Goal: Task Accomplishment & Management: Use online tool/utility

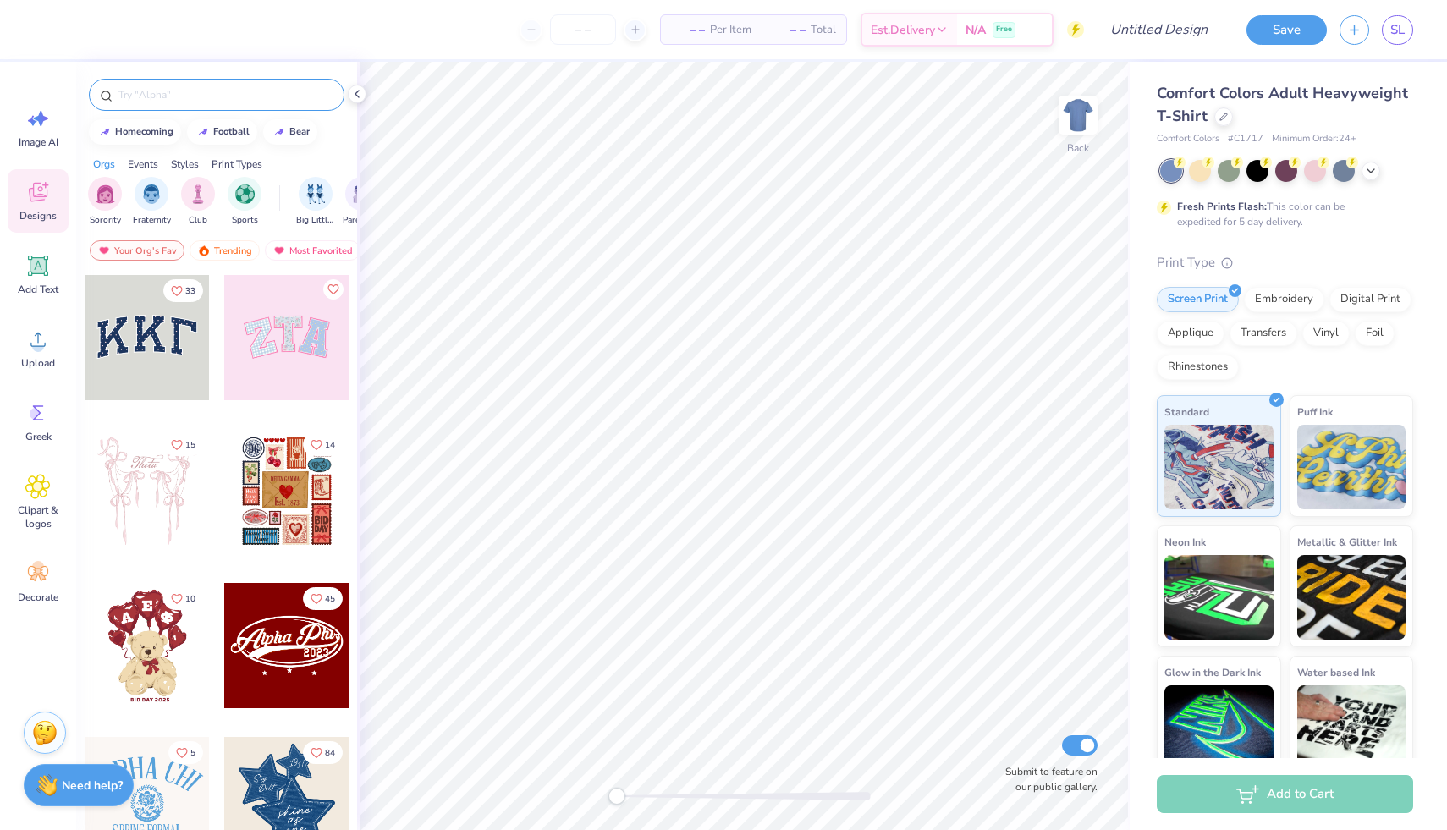
click at [196, 93] on input "text" at bounding box center [225, 94] width 217 height 17
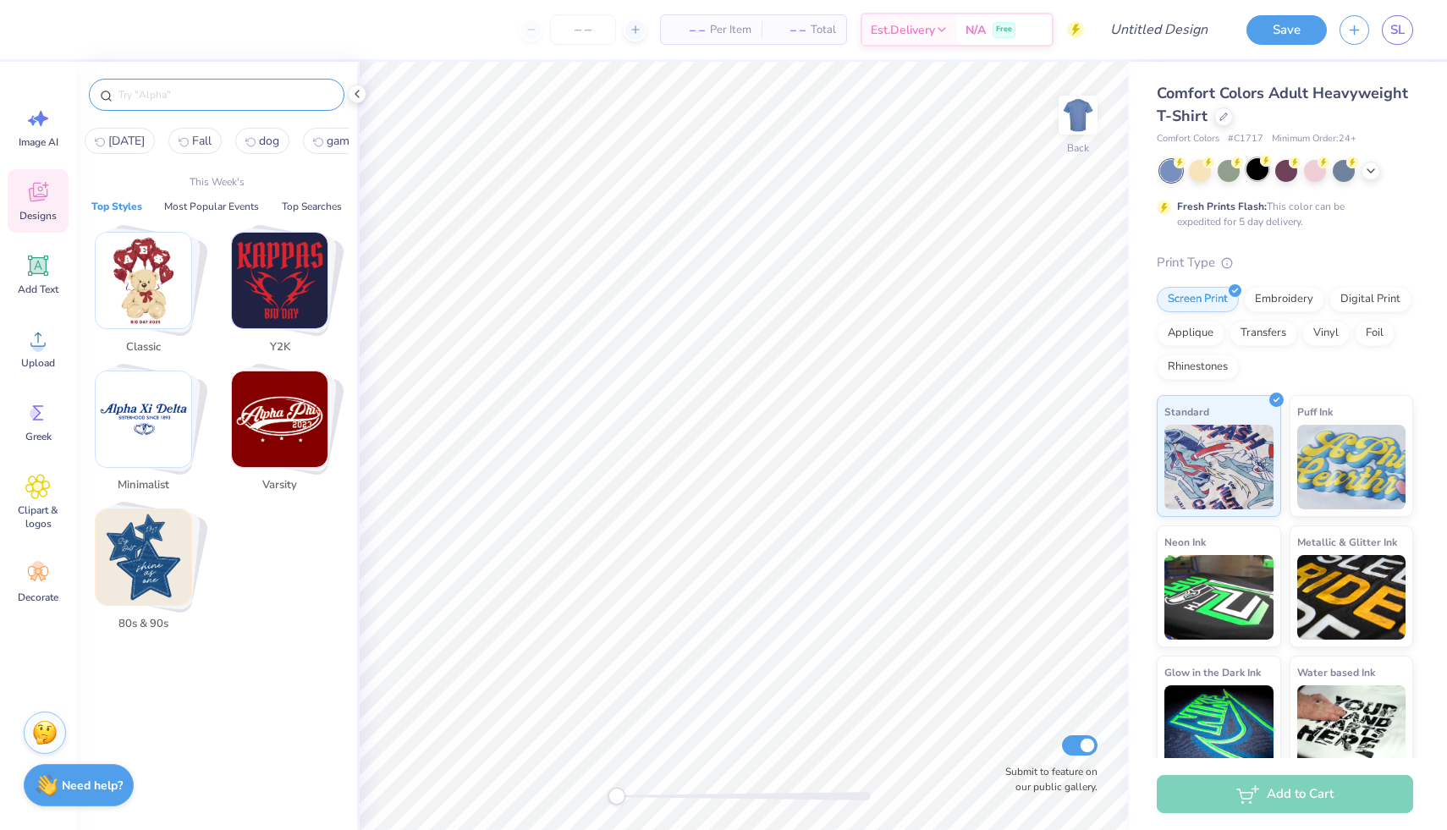
click at [1254, 168] on div at bounding box center [1258, 169] width 22 height 22
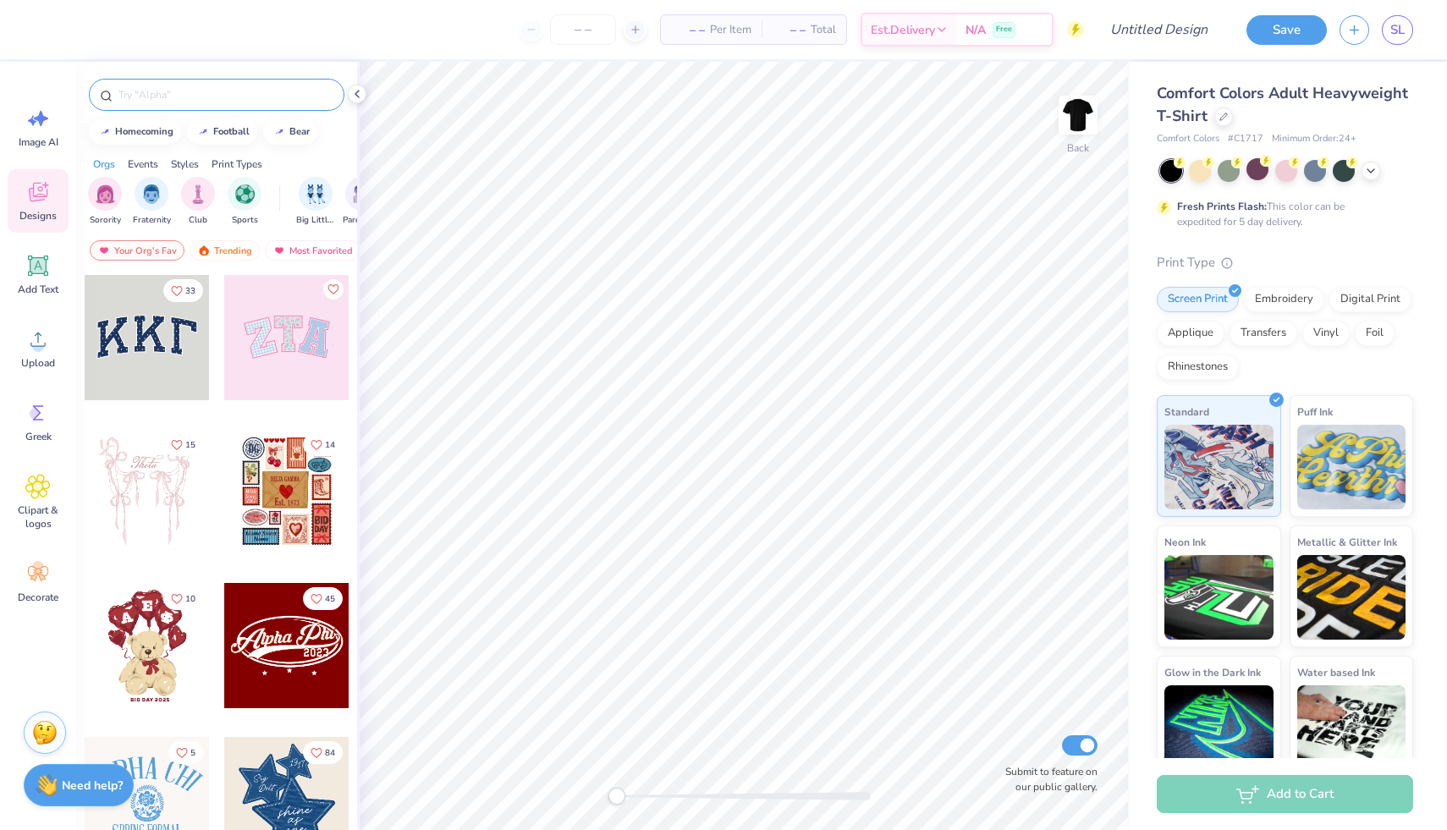
click at [200, 98] on input "text" at bounding box center [225, 94] width 217 height 17
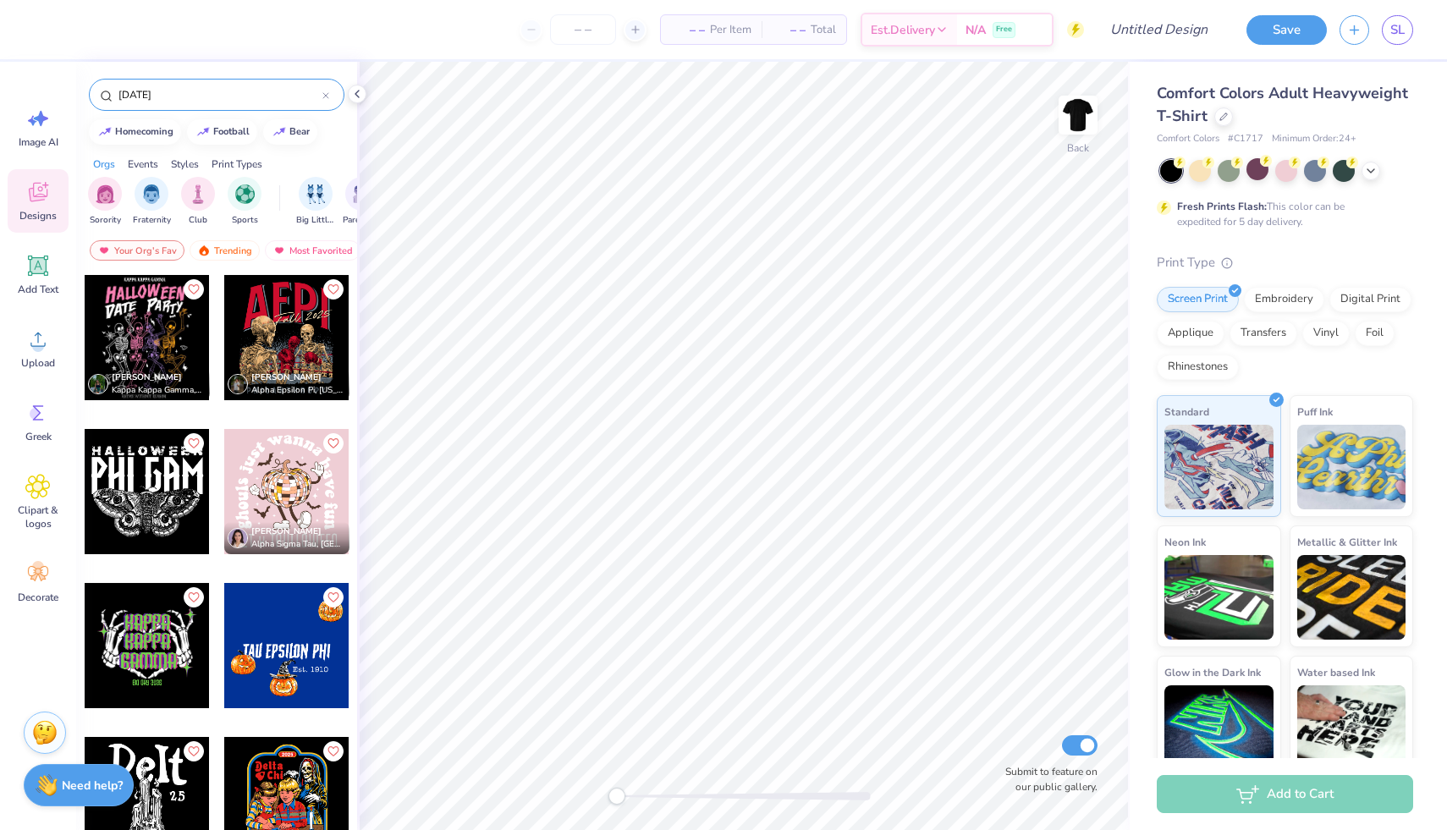
type input "[DATE]"
click at [289, 355] on div at bounding box center [286, 337] width 125 height 125
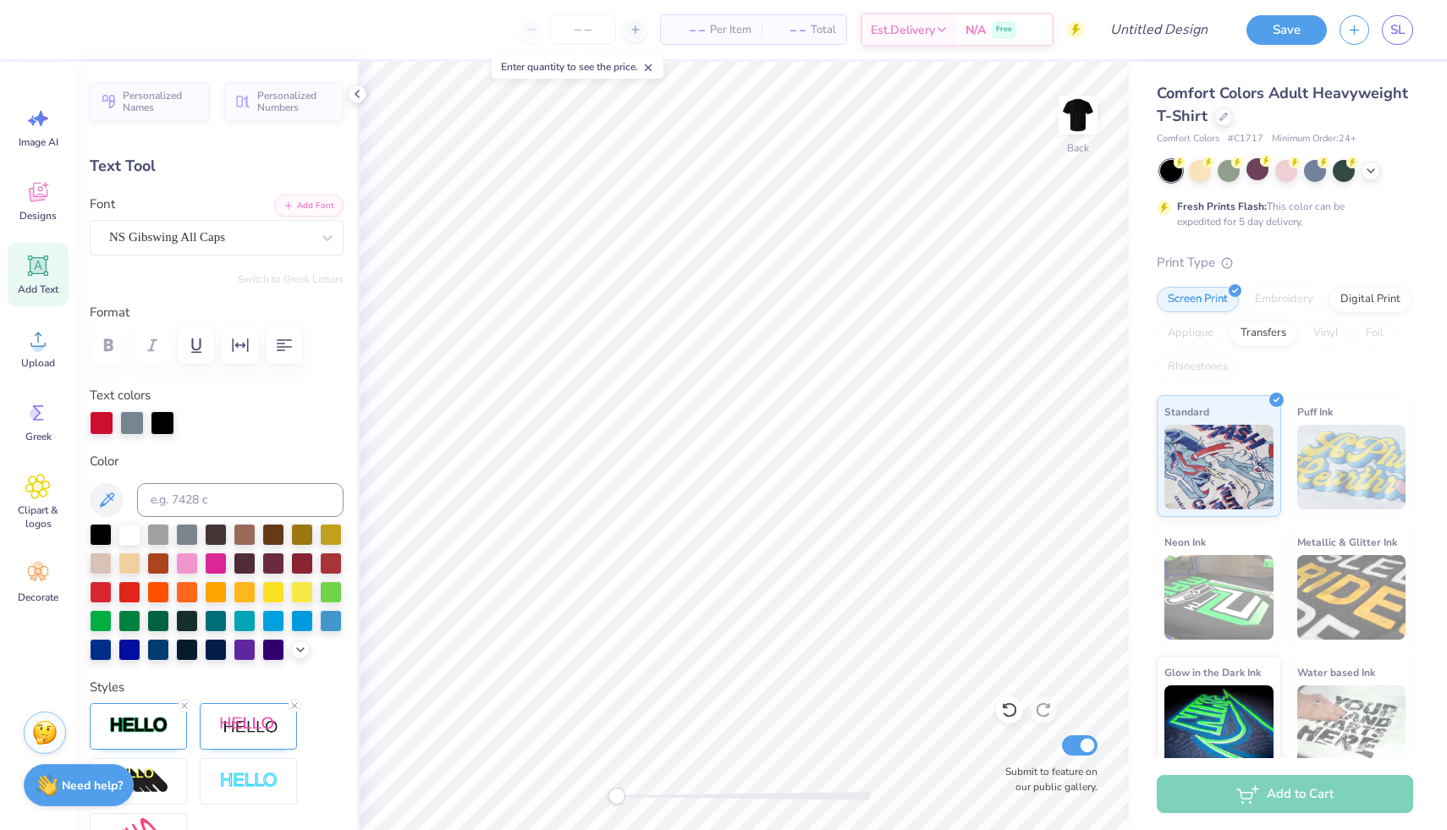
scroll to position [14, 2]
type textarea "KSIG"
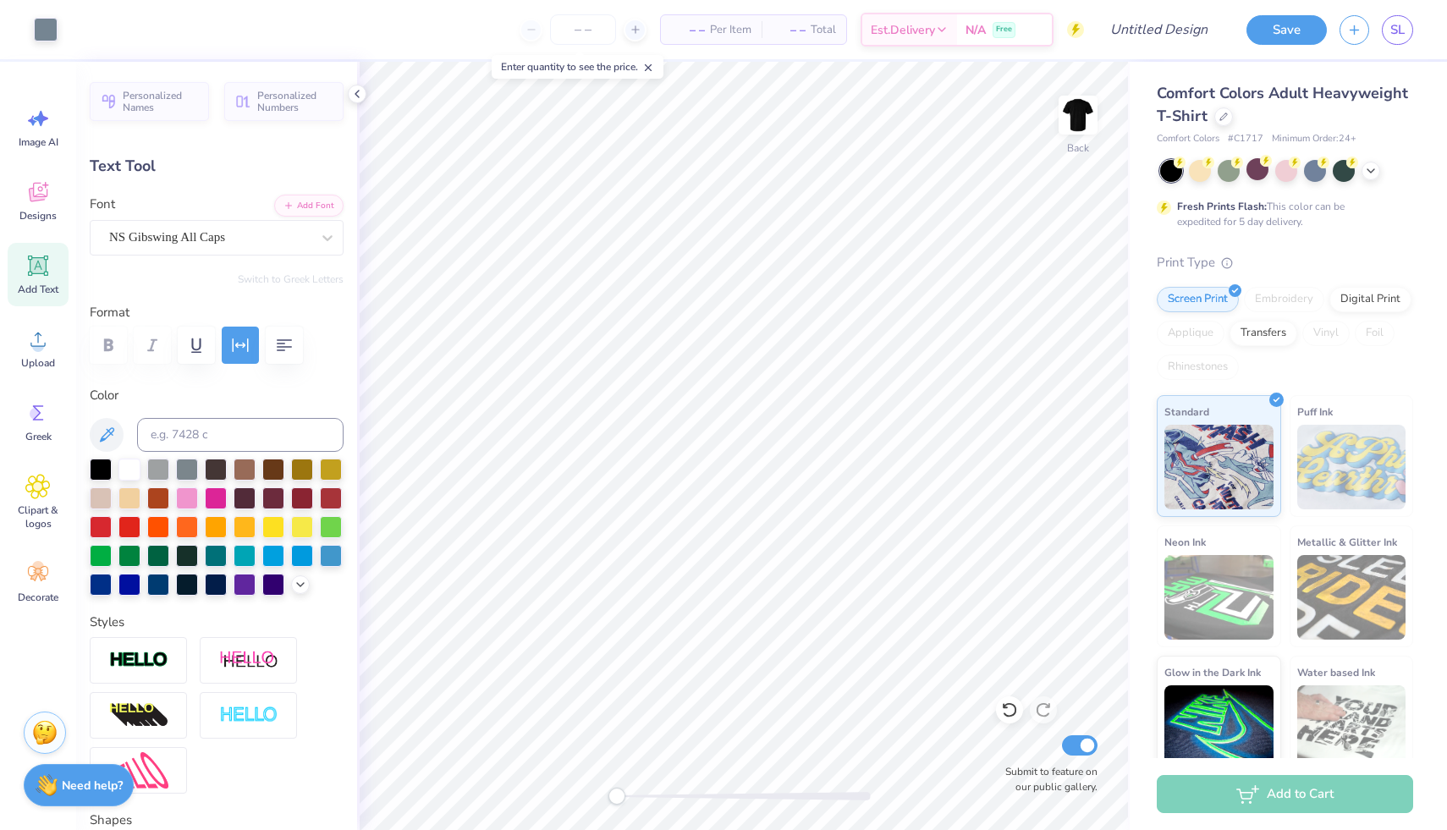
type input "9.85"
type input "0.83"
type input "16.26"
type textarea "Wicked Wonderland"
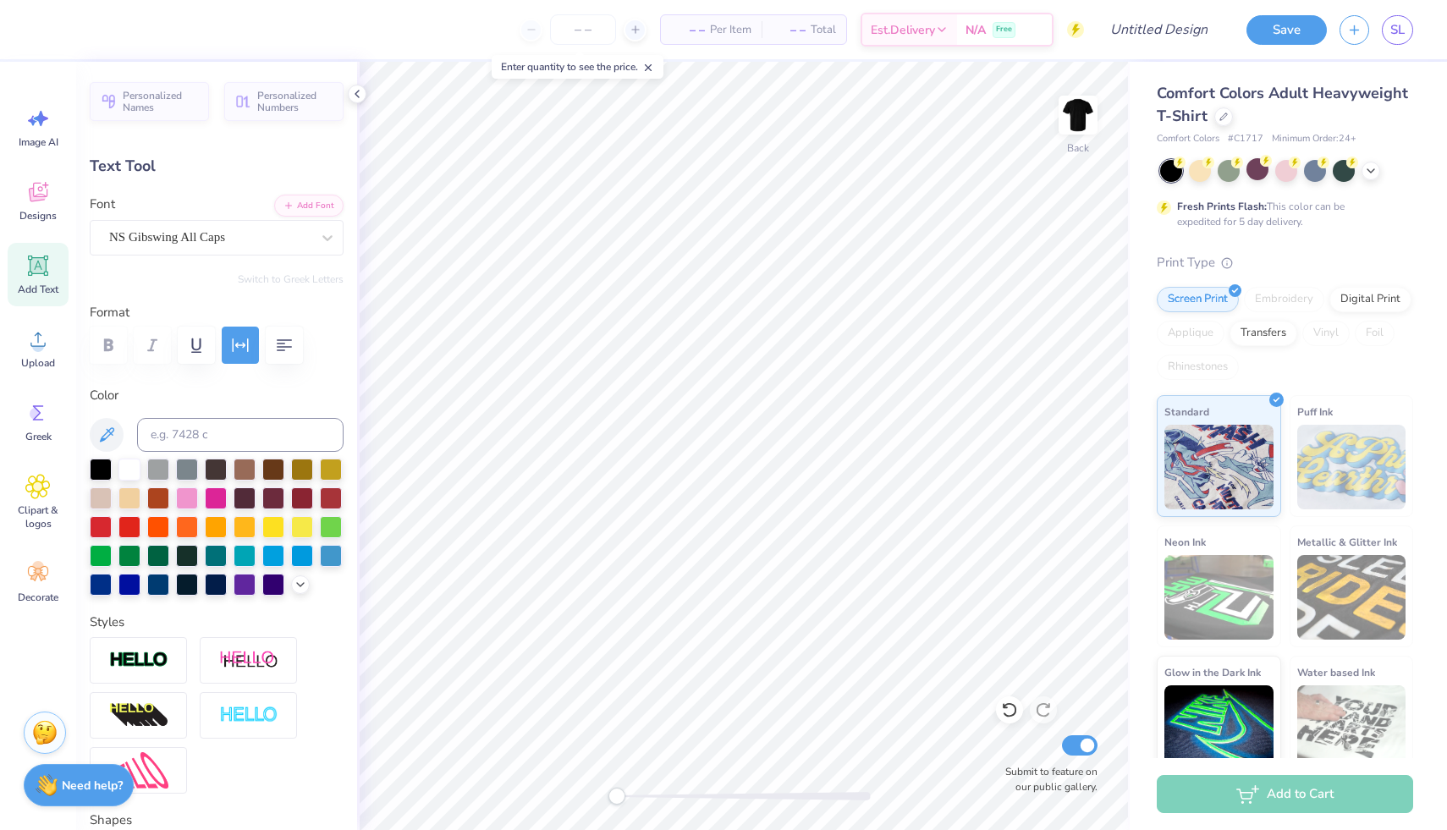
scroll to position [14, 5]
type input "8.52"
type input "2.22"
type input "15.56"
click at [1065, 110] on img at bounding box center [1078, 115] width 68 height 68
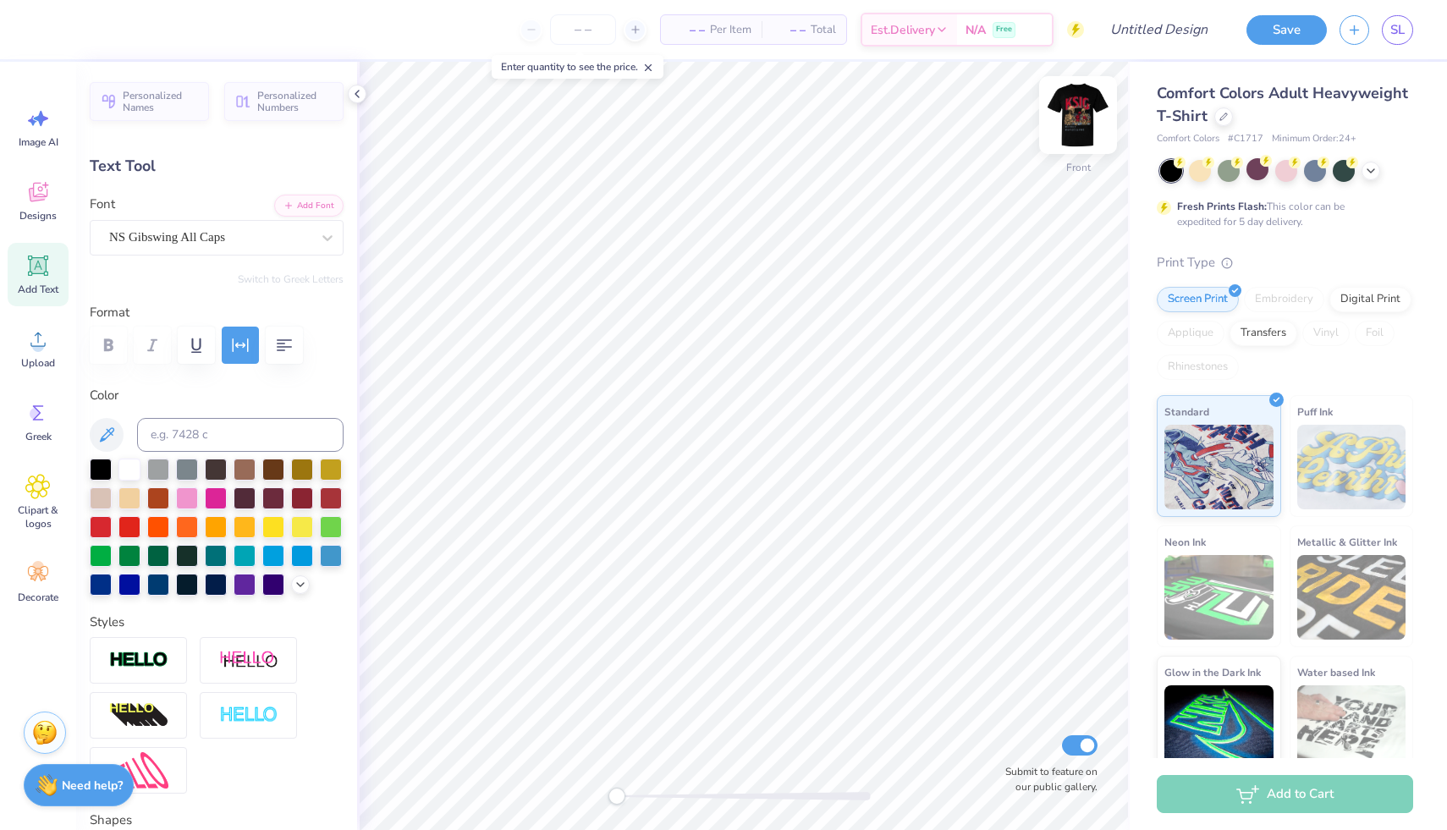
click at [1063, 125] on img at bounding box center [1078, 115] width 68 height 68
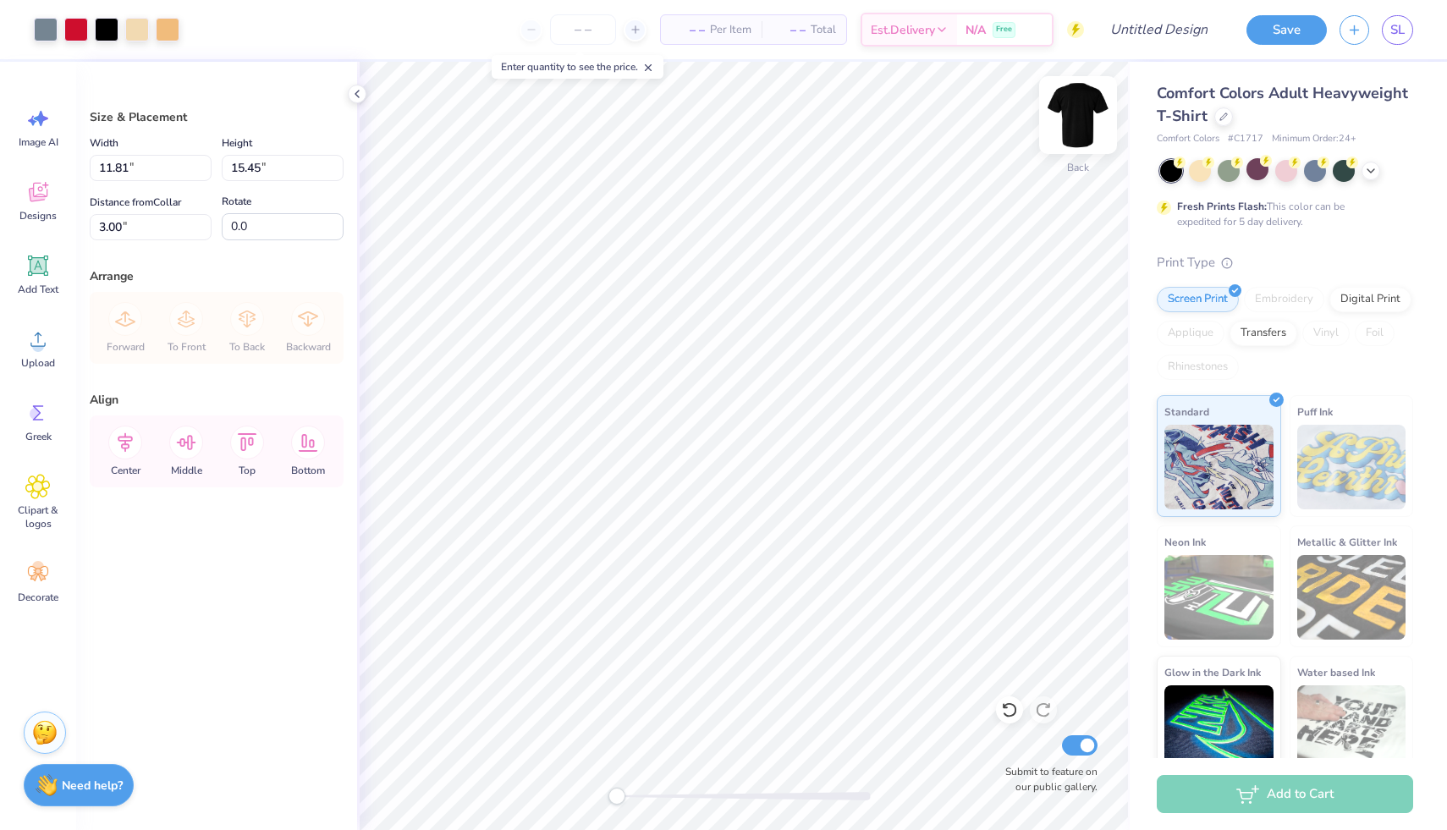
click at [1075, 107] on img at bounding box center [1078, 115] width 68 height 68
click at [831, 558] on li "Group" at bounding box center [816, 559] width 133 height 33
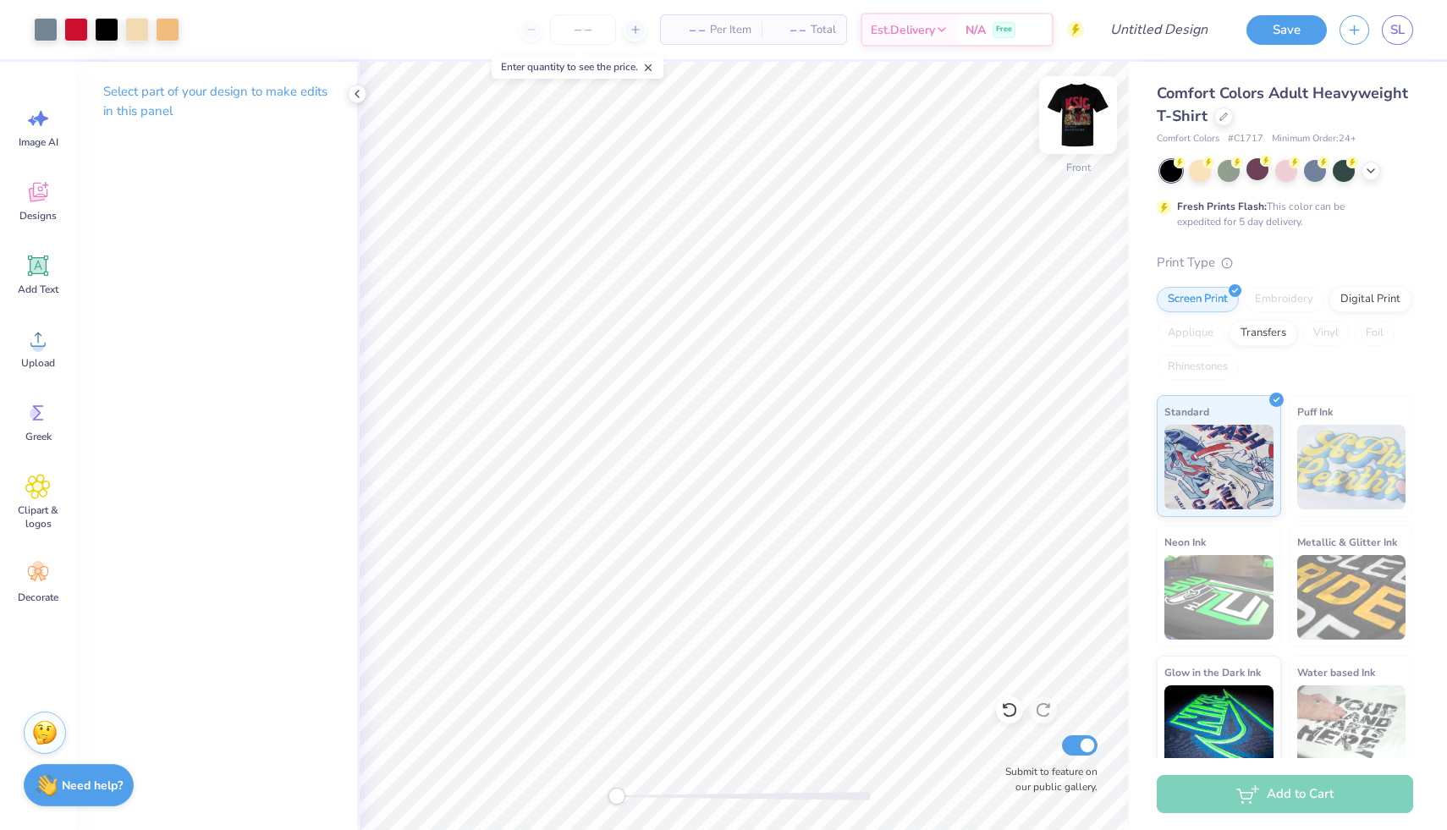
click at [1099, 140] on img at bounding box center [1078, 115] width 68 height 68
click at [41, 200] on icon at bounding box center [38, 192] width 19 height 19
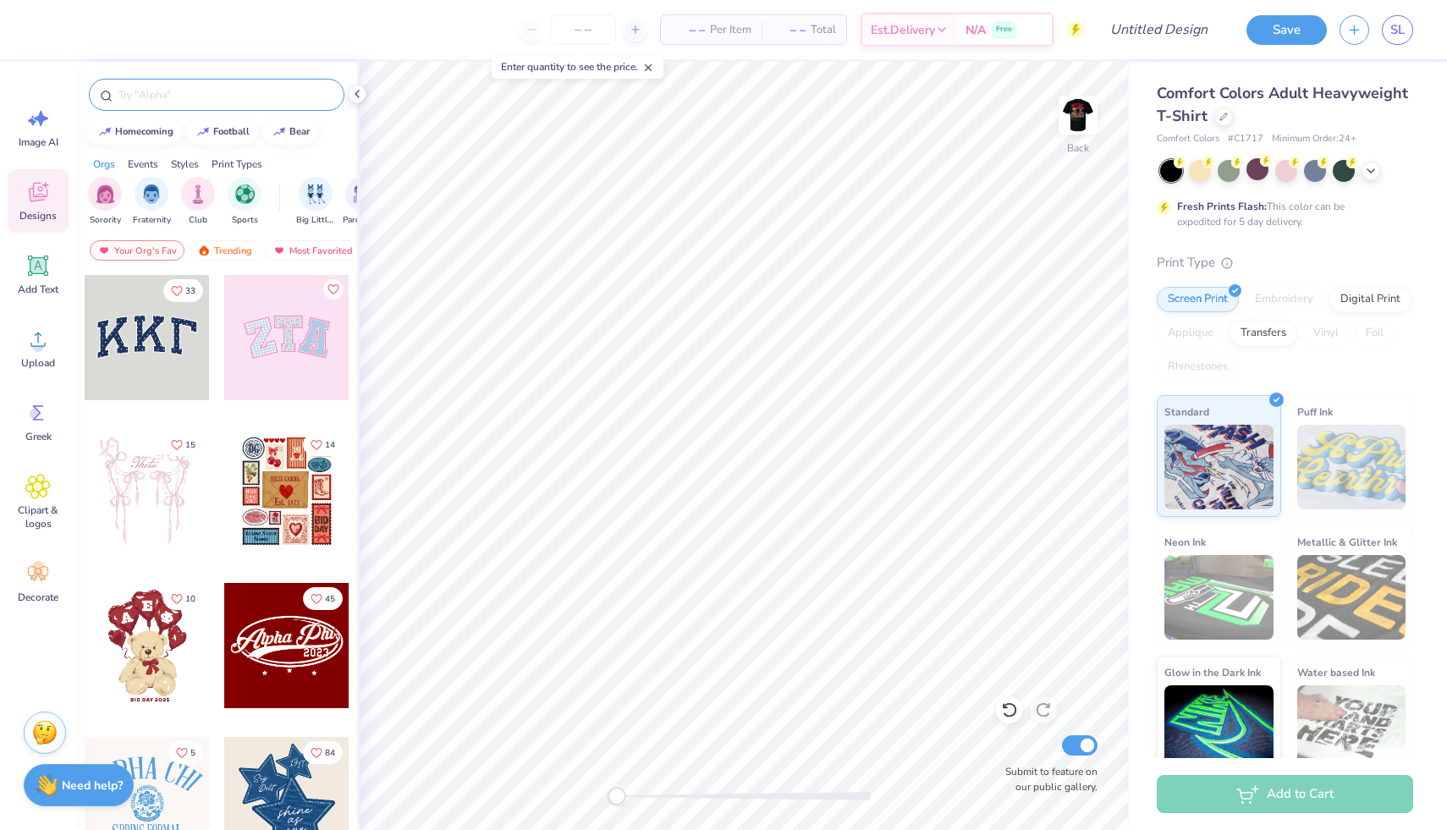
click at [183, 85] on div at bounding box center [217, 95] width 256 height 32
click at [183, 88] on input "text" at bounding box center [225, 94] width 217 height 17
type input "[DATE]"
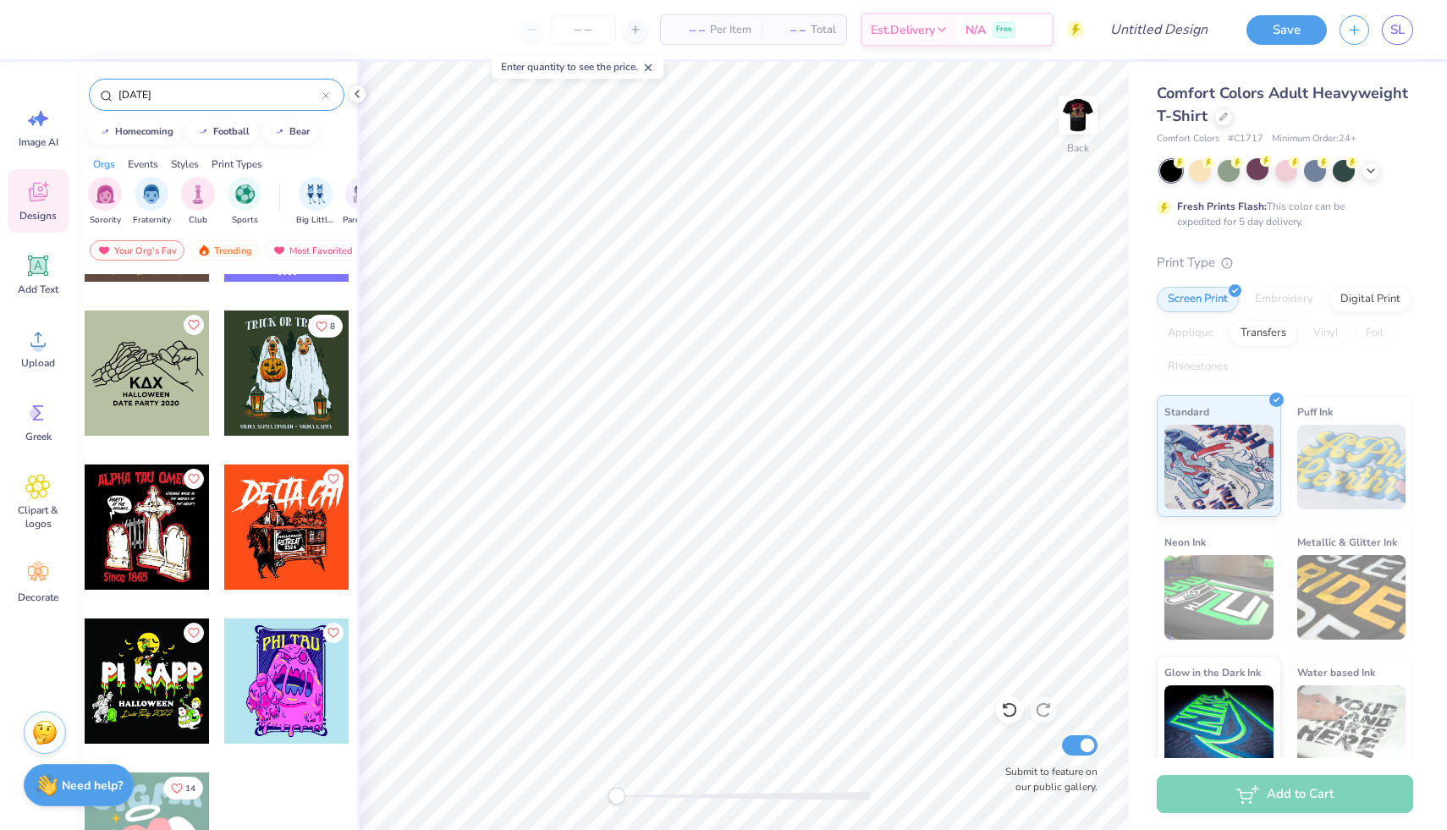
scroll to position [1999, 0]
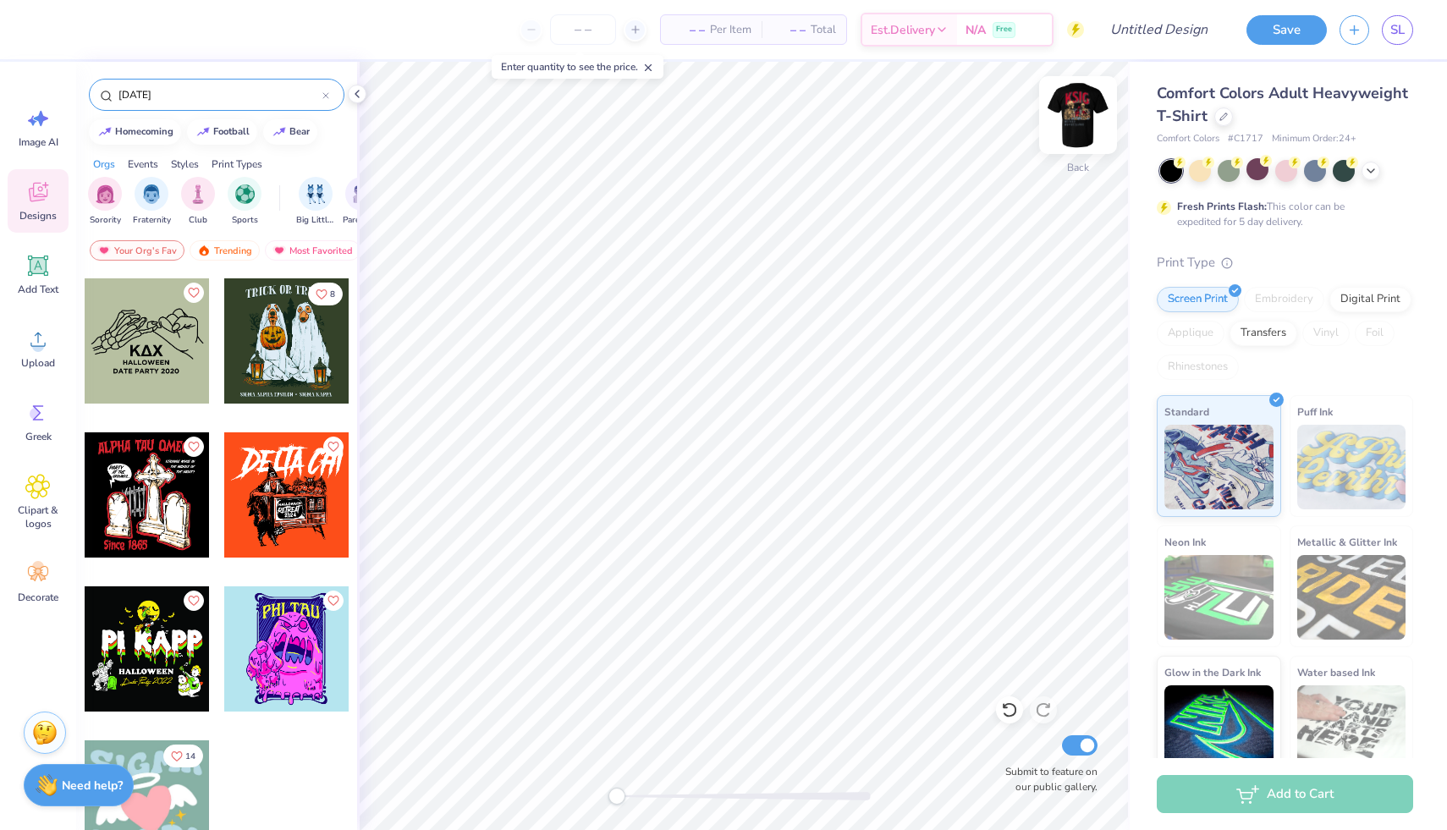
click at [1080, 116] on img at bounding box center [1078, 115] width 68 height 68
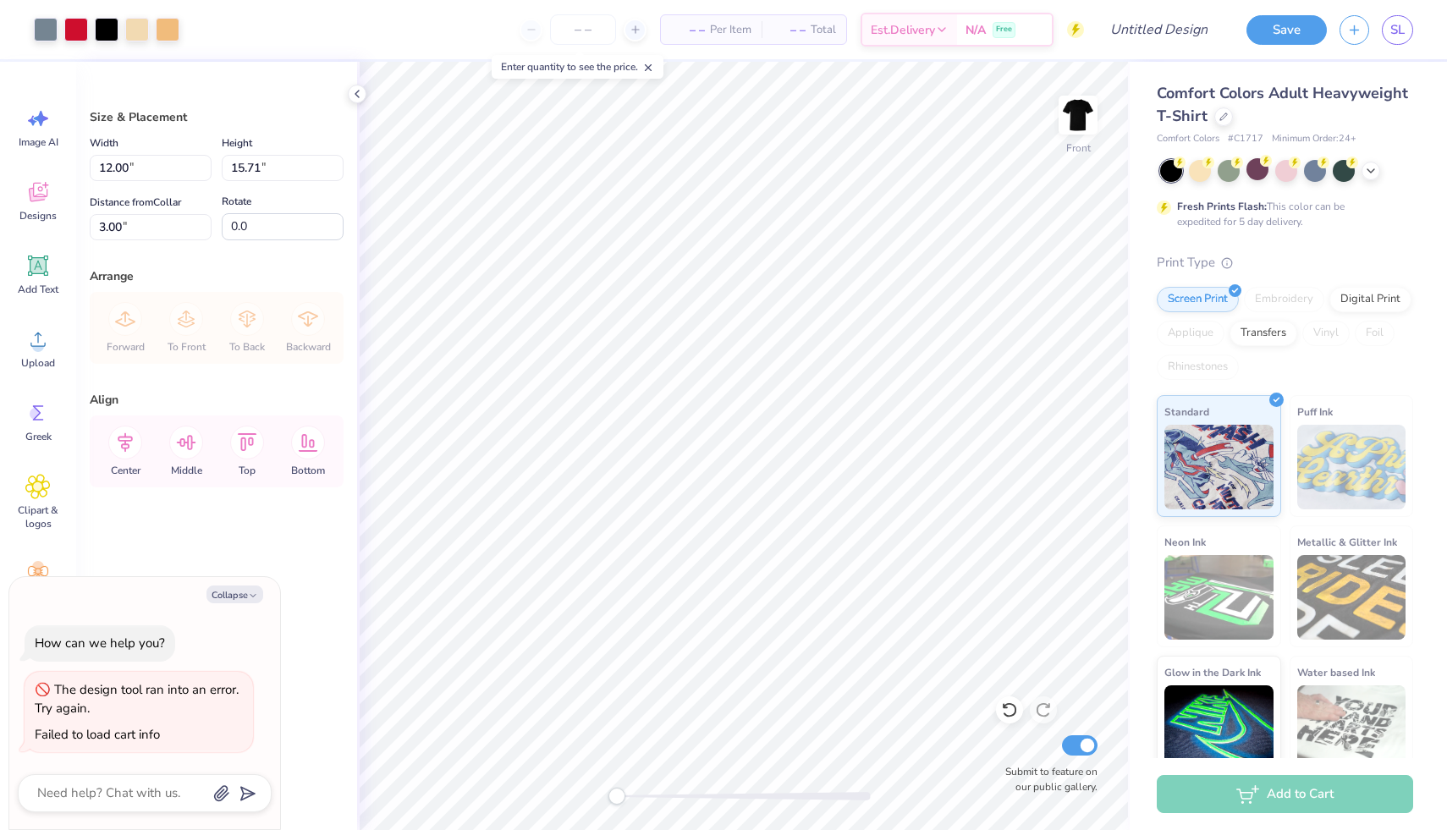
type textarea "x"
